Goal: Check status: Check status

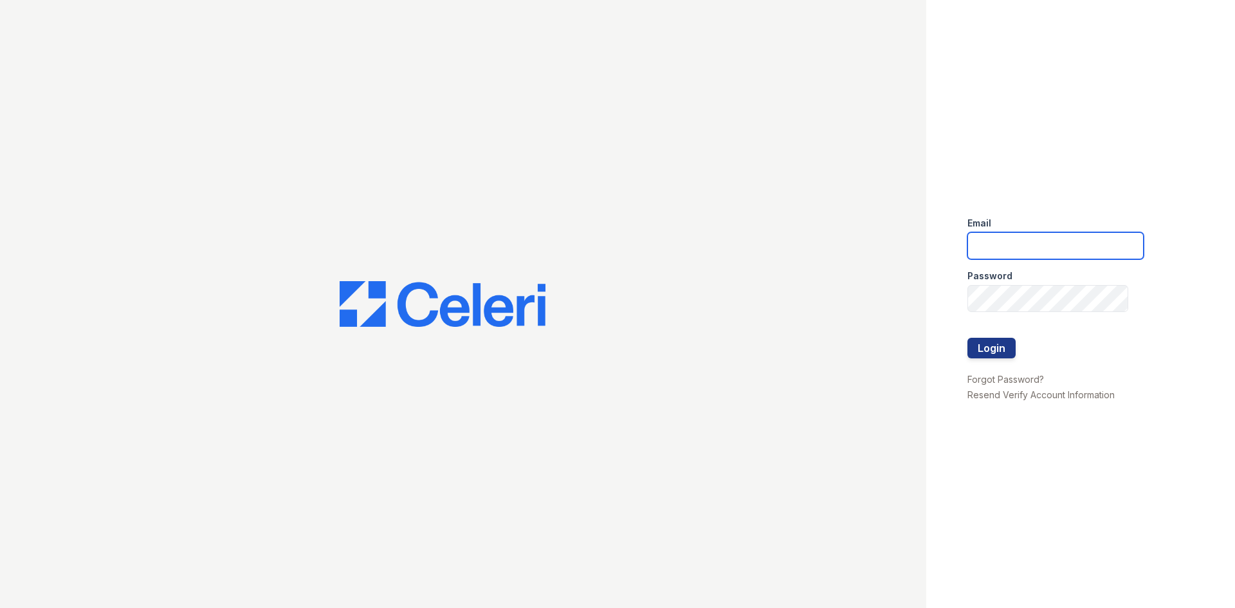
click at [1027, 233] on input "email" at bounding box center [1055, 245] width 176 height 27
type input "renewatthegreens@trinity-pm.com"
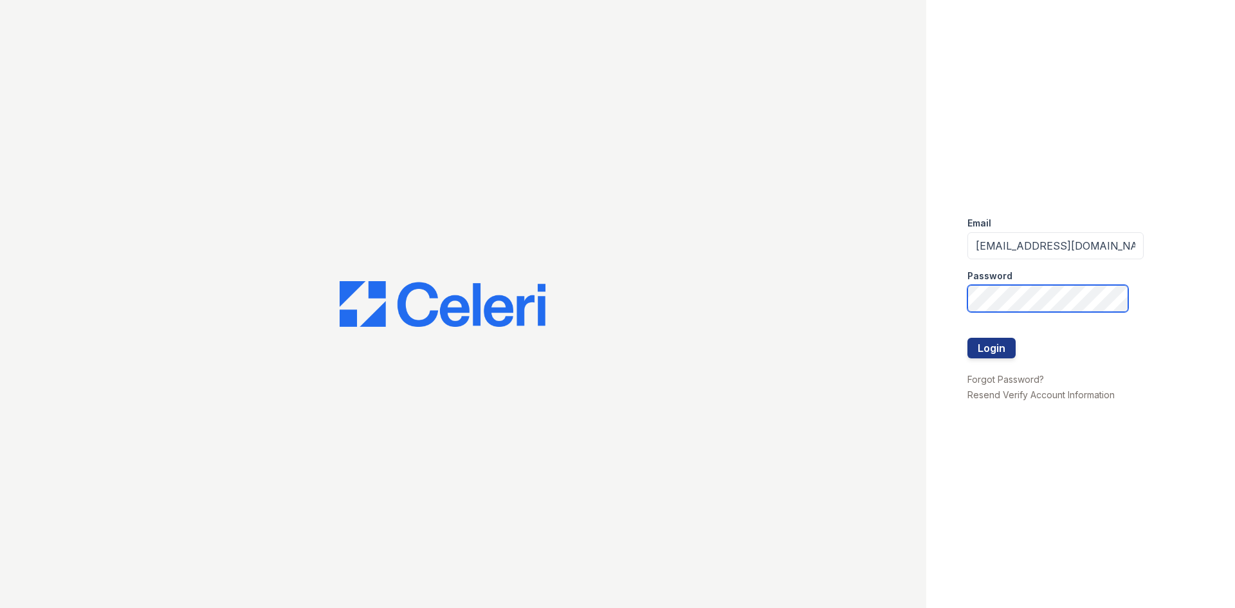
click at [967, 338] on button "Login" at bounding box center [991, 348] width 48 height 21
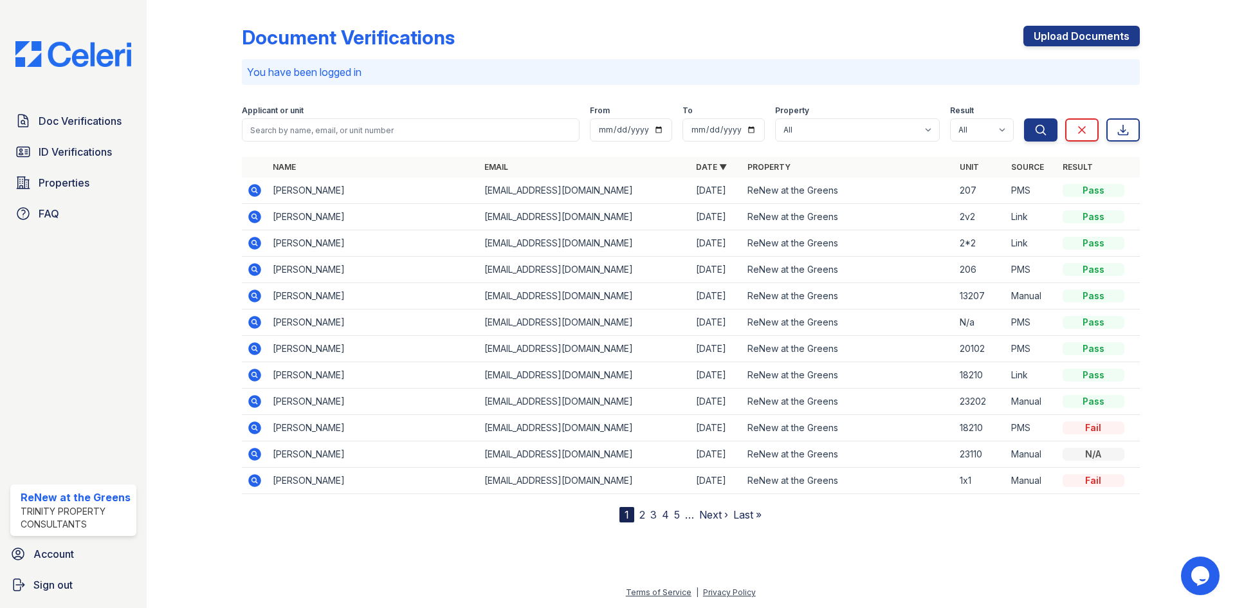
click at [316, 141] on form "Applicant or unit From To Property All ReNew at the Greens Result All Pass Caut…" at bounding box center [691, 120] width 898 height 51
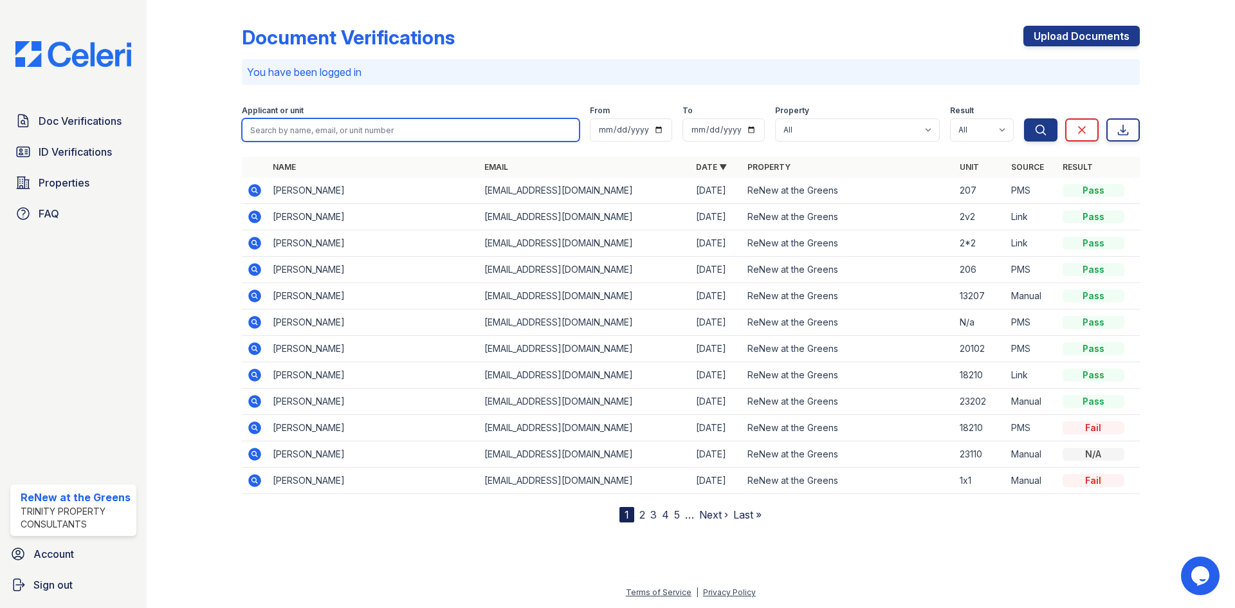
click at [323, 131] on input "search" at bounding box center [411, 129] width 338 height 23
type input "rolley"
click at [1024, 118] on button "Search" at bounding box center [1040, 129] width 33 height 23
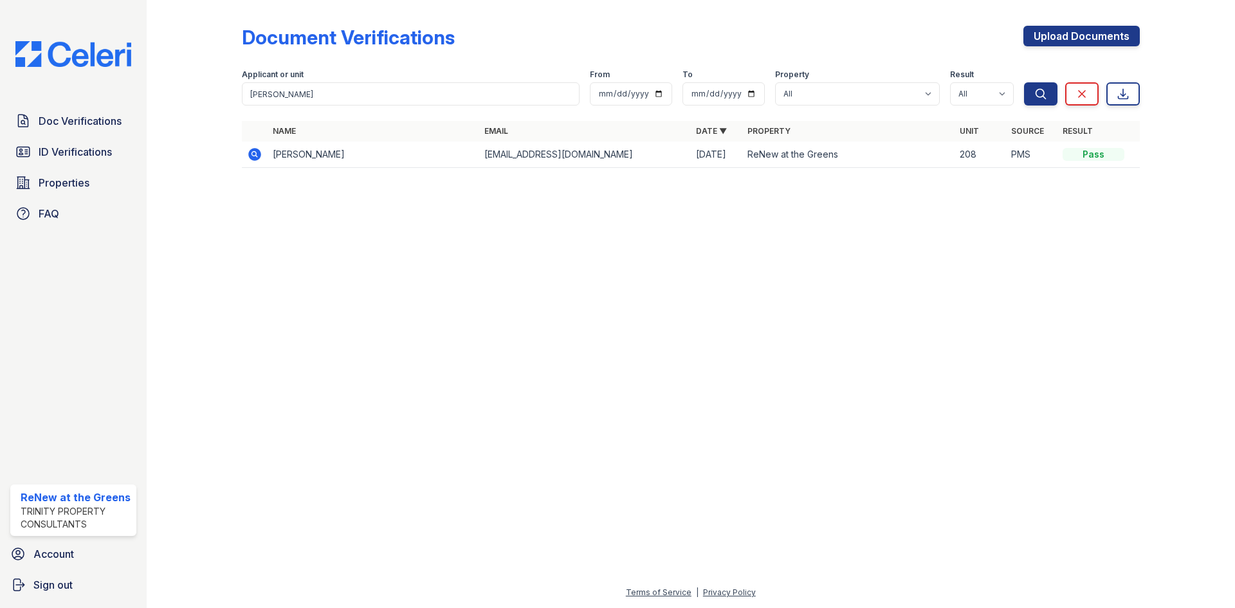
click at [260, 158] on icon at bounding box center [254, 154] width 15 height 15
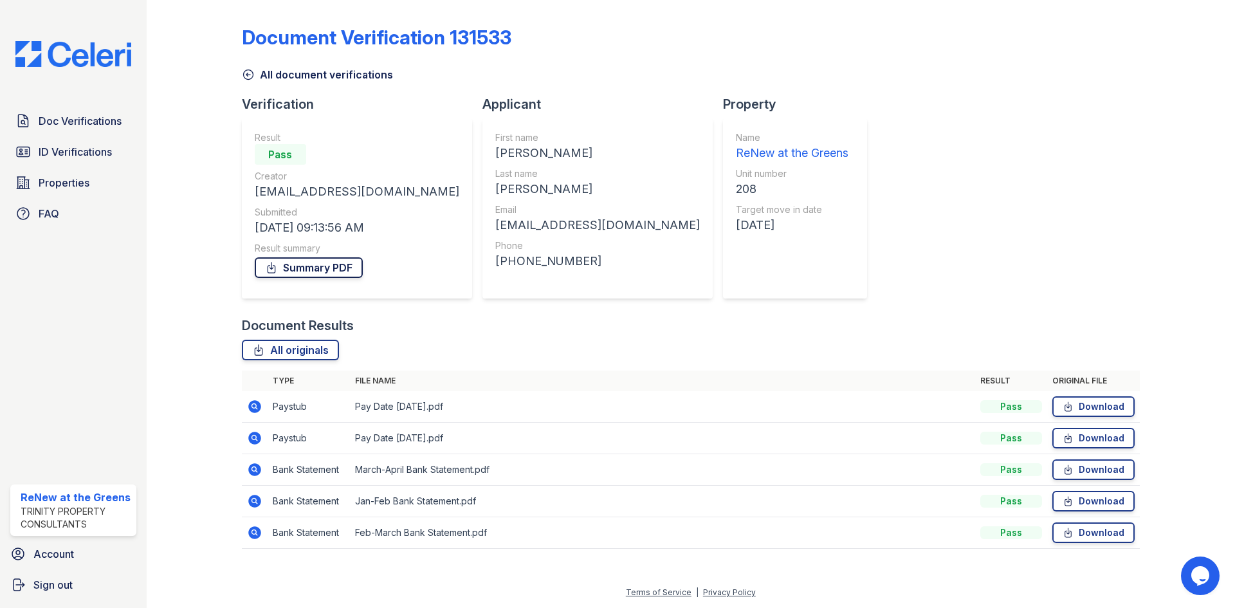
click at [333, 275] on link "Summary PDF" at bounding box center [309, 267] width 108 height 21
click at [302, 75] on link "All document verifications" at bounding box center [317, 74] width 151 height 15
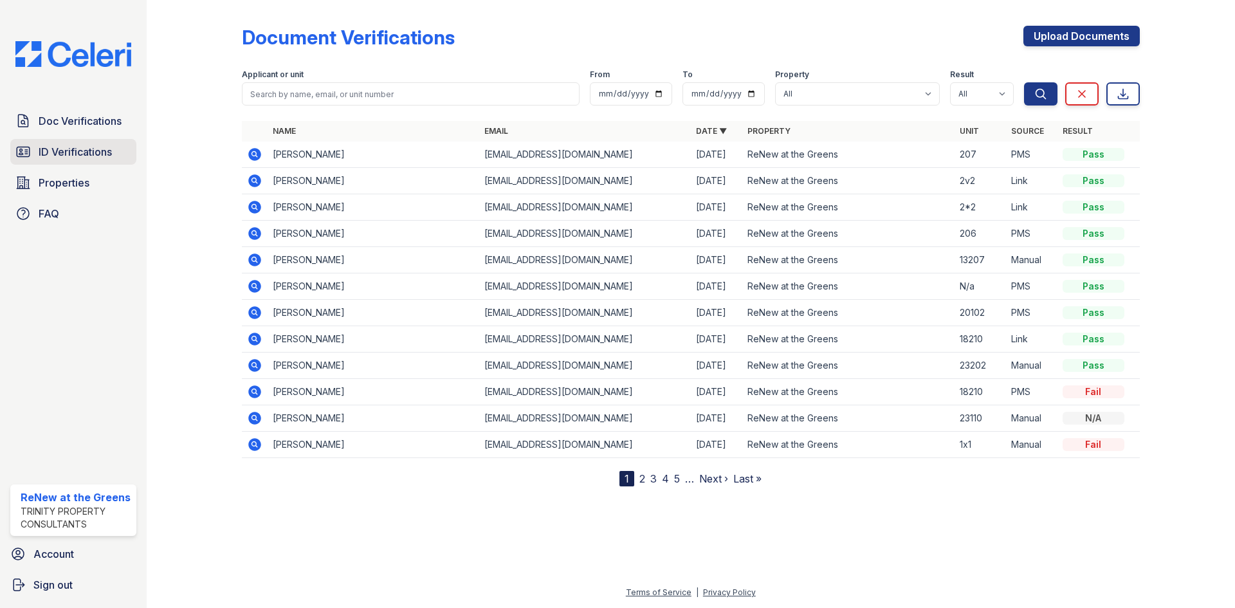
click at [92, 146] on span "ID Verifications" at bounding box center [75, 151] width 73 height 15
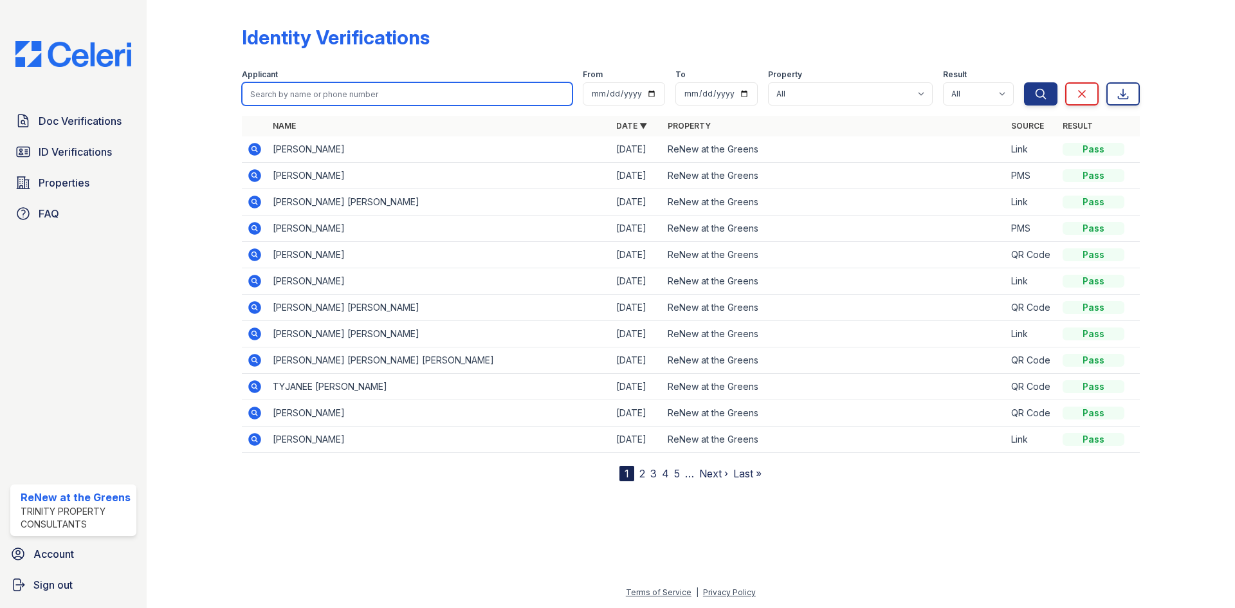
click at [318, 100] on input "search" at bounding box center [407, 93] width 331 height 23
type input "elena"
click at [1024, 82] on button "Search" at bounding box center [1040, 93] width 33 height 23
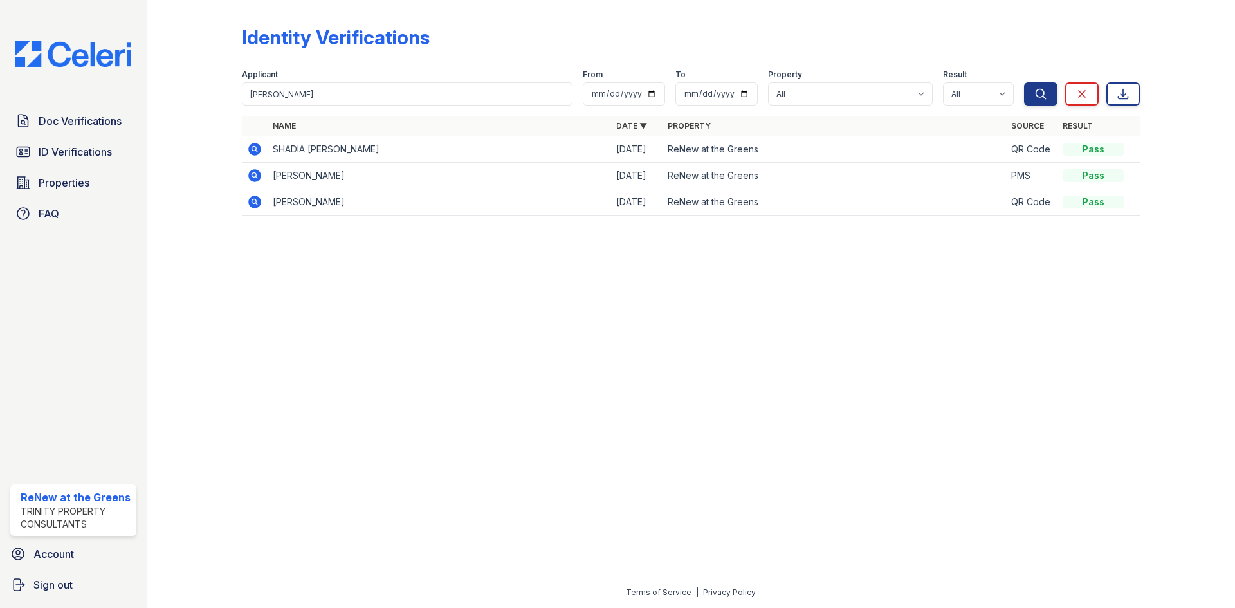
click at [252, 199] on icon at bounding box center [254, 202] width 13 height 13
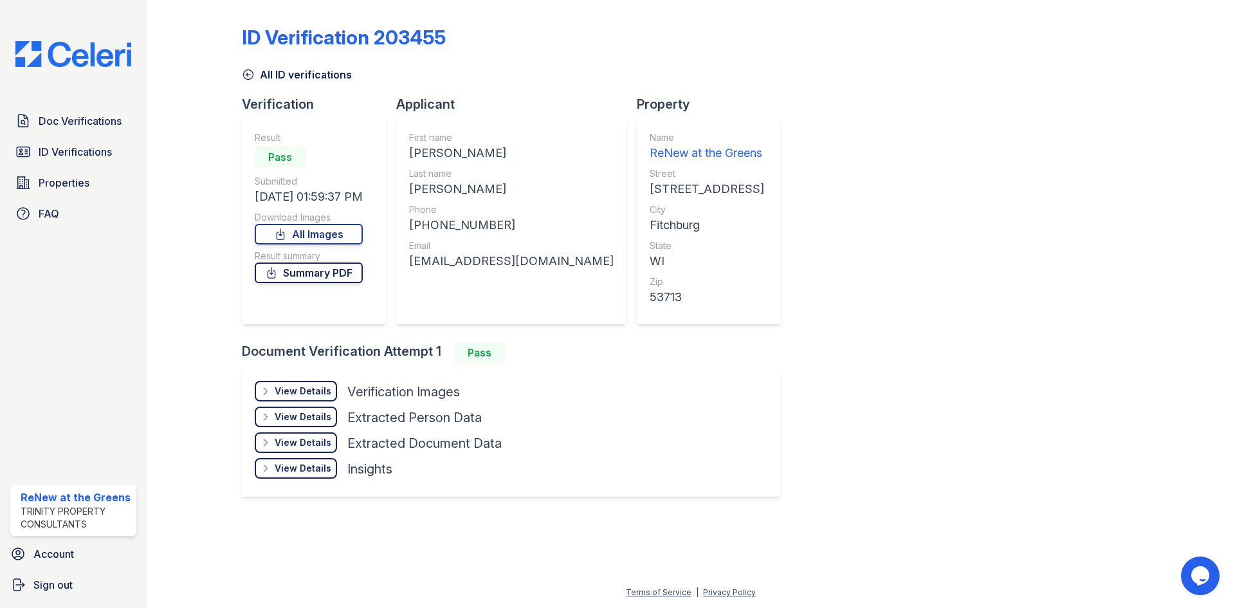
click at [308, 273] on link "Summary PDF" at bounding box center [309, 272] width 108 height 21
click at [744, 125] on div "ID Verification 203455 All ID verifications Verification Result Pass Submitted …" at bounding box center [691, 259] width 898 height 509
click at [319, 387] on div "View Details" at bounding box center [303, 391] width 57 height 13
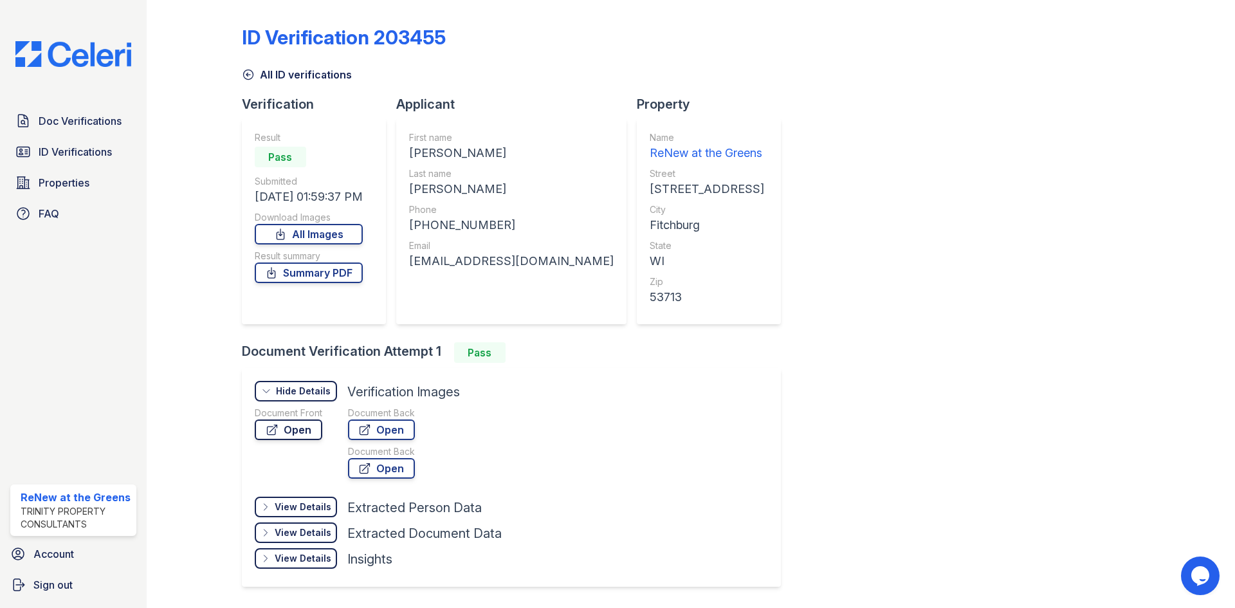
click at [277, 433] on icon at bounding box center [272, 429] width 13 height 13
click at [403, 424] on link "Open" at bounding box center [381, 429] width 67 height 21
click at [110, 129] on span "Doc Verifications" at bounding box center [80, 120] width 83 height 15
